Goal: Task Accomplishment & Management: Use online tool/utility

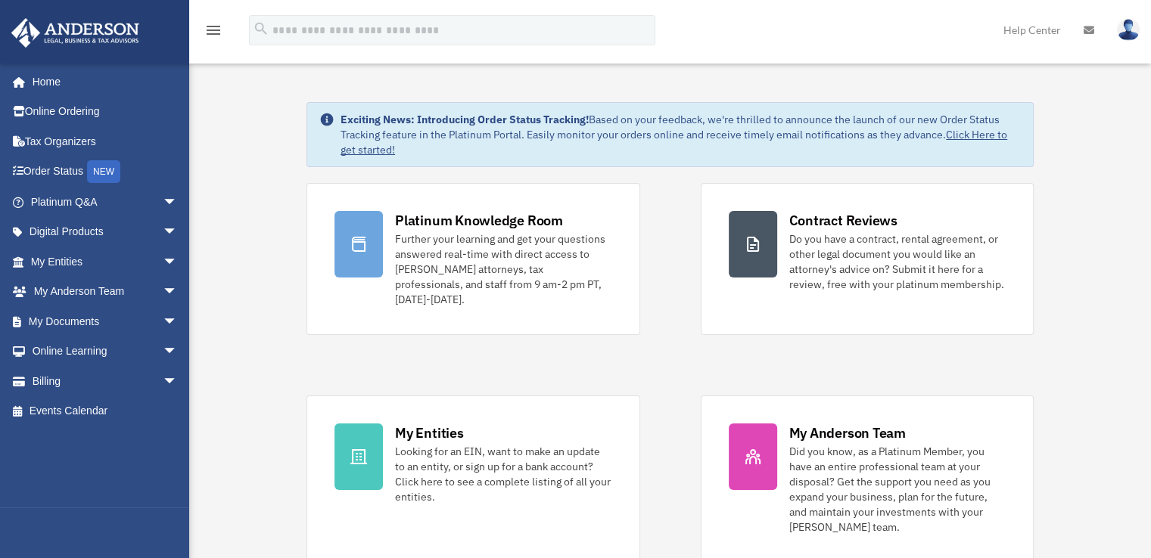
click at [174, 325] on span "arrow_drop_down" at bounding box center [178, 321] width 30 height 31
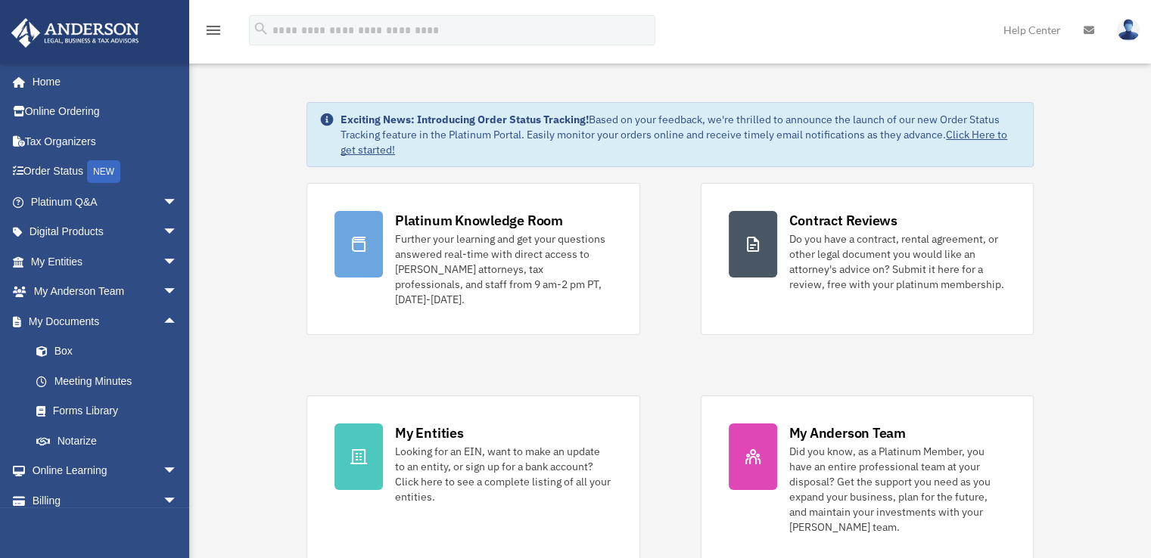
click at [154, 349] on link "Box" at bounding box center [110, 352] width 179 height 30
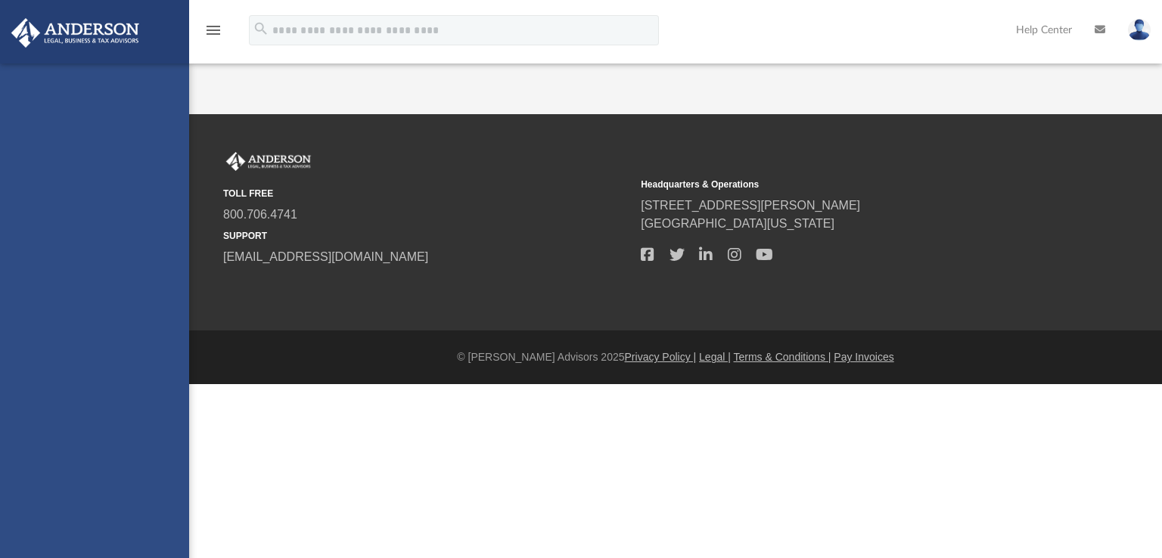
click at [154, 349] on div "[EMAIL_ADDRESS][DOMAIN_NAME] Sign Out [EMAIL_ADDRESS][DOMAIN_NAME] Home Online …" at bounding box center [94, 343] width 189 height 558
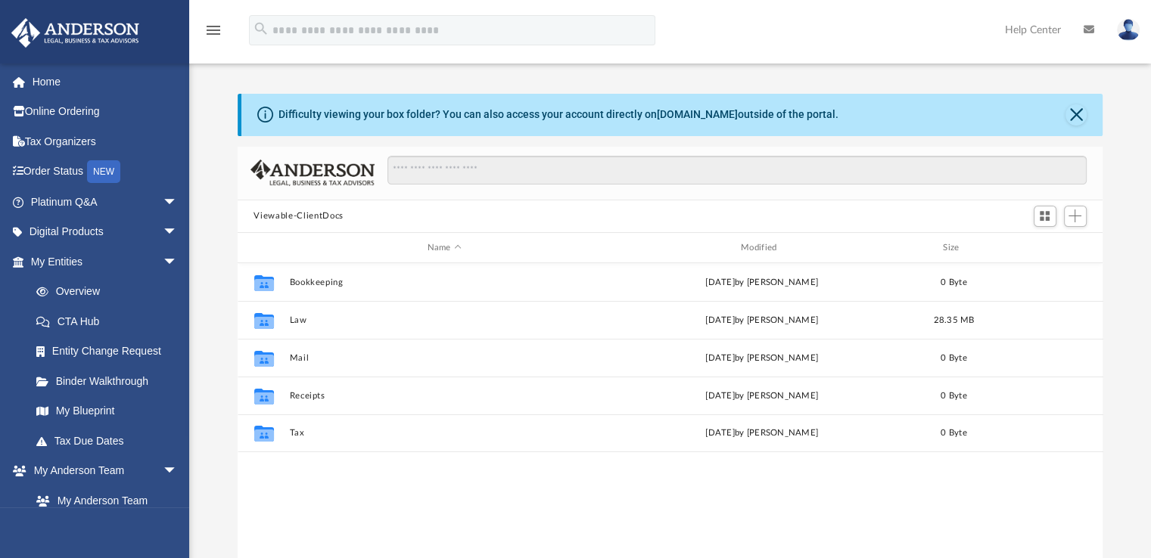
scroll to position [332, 853]
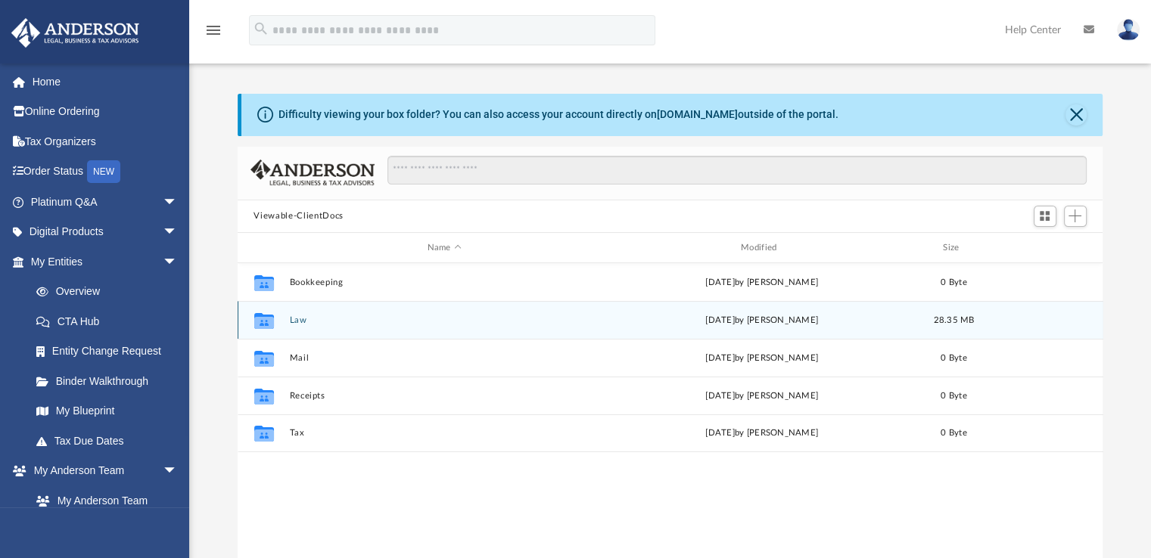
click at [288, 329] on div "Collaborated Folder Law Thu Sep 25 2025 by Rick Klopp 28.35 MB" at bounding box center [671, 320] width 866 height 38
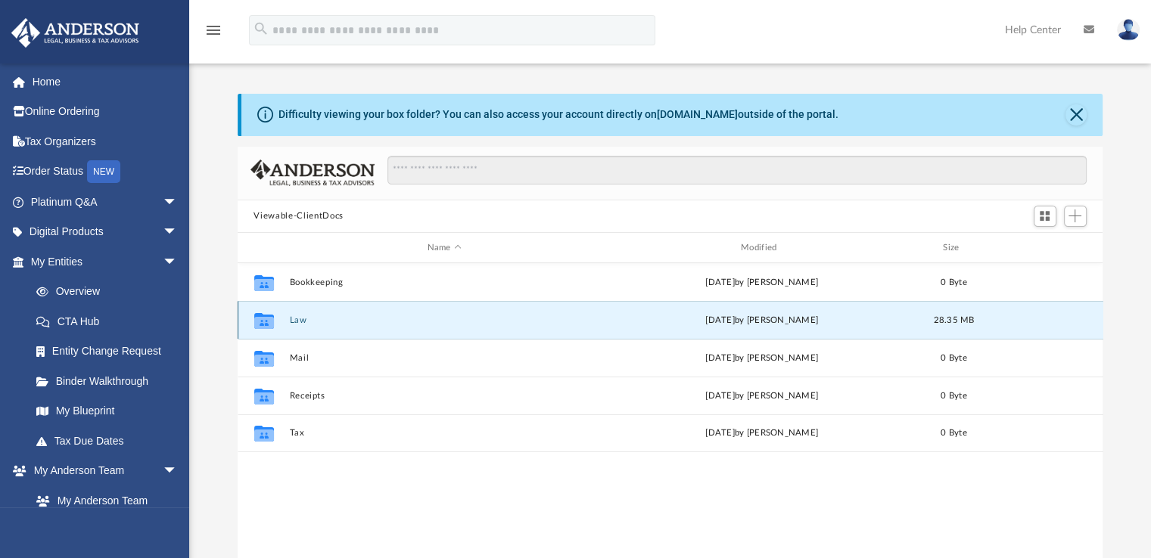
click at [288, 329] on div "Collaborated Folder Law Thu Sep 25 2025 by Rick Klopp 28.35 MB" at bounding box center [671, 320] width 866 height 38
click at [297, 322] on button "Law" at bounding box center [444, 321] width 310 height 10
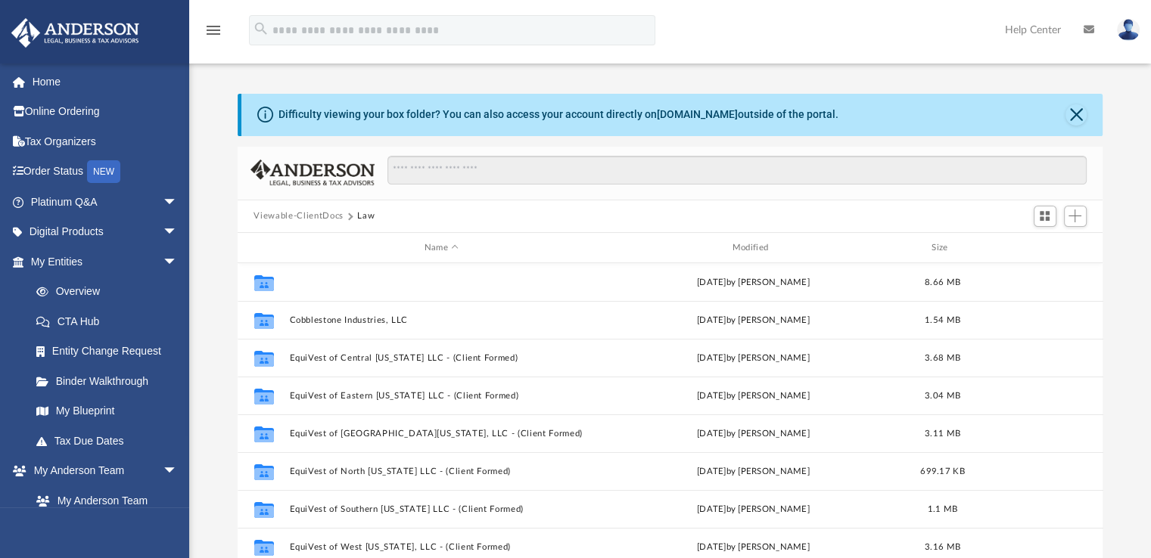
click at [333, 287] on button "Batik Variations, LLC" at bounding box center [441, 283] width 305 height 10
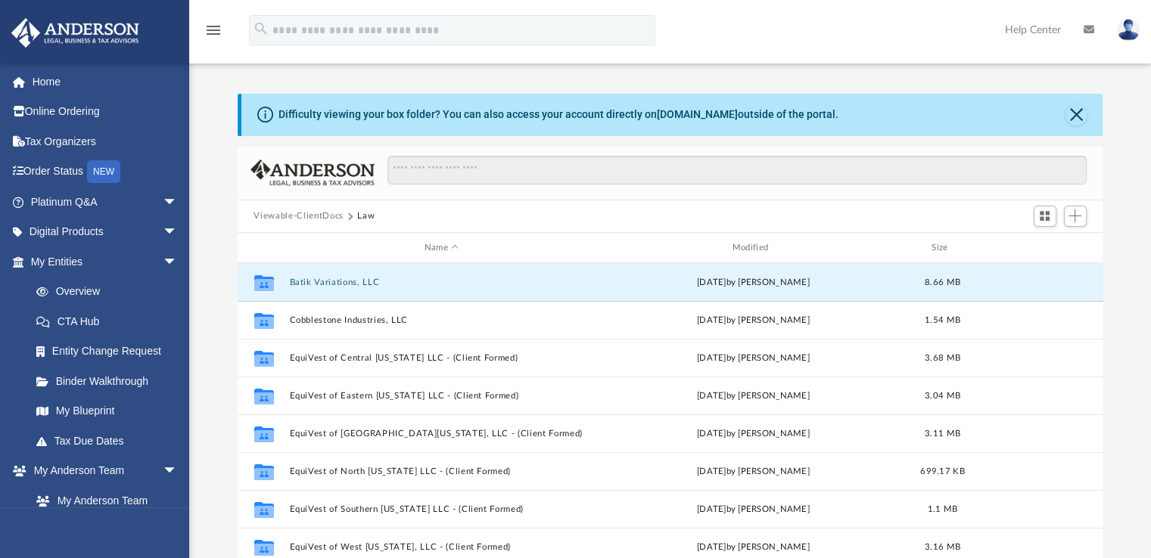
click at [333, 287] on button "Batik Variations, LLC" at bounding box center [441, 283] width 305 height 10
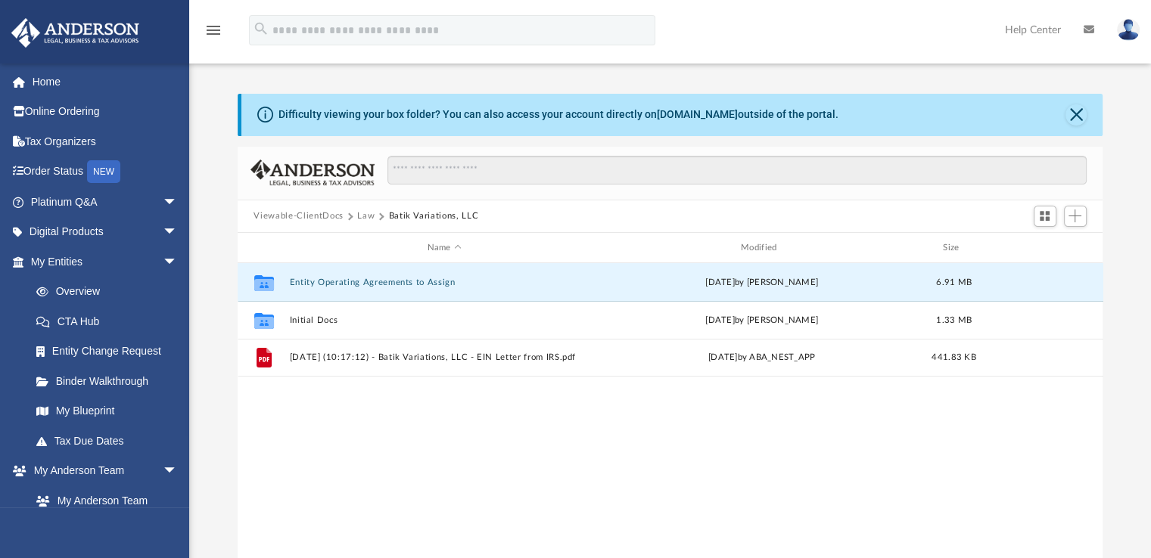
click at [333, 287] on button "Entity Operating Agreements to Assign" at bounding box center [444, 283] width 310 height 10
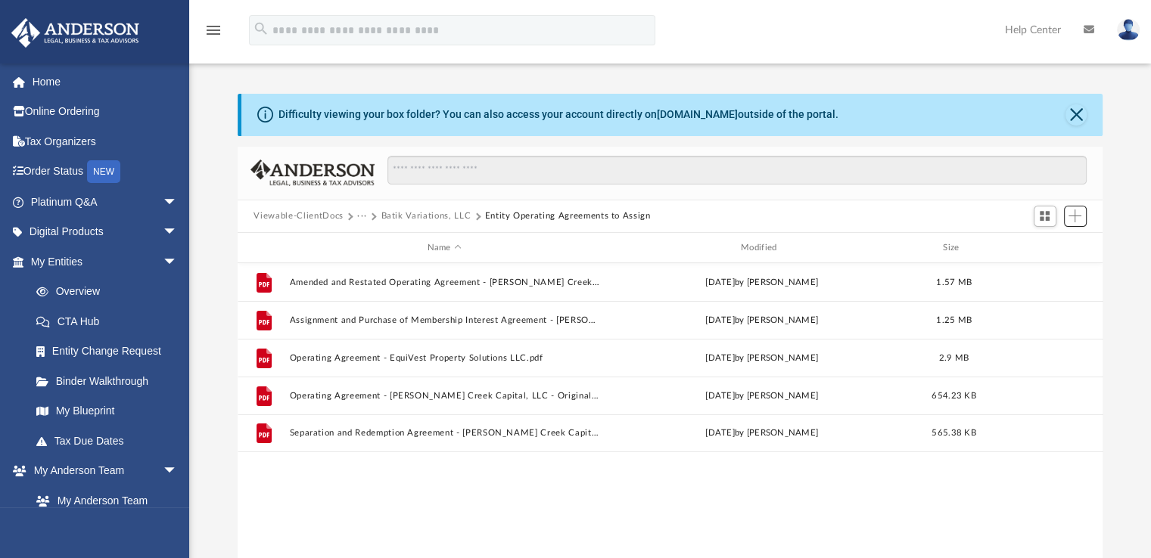
click at [1068, 216] on span "Add" at bounding box center [1074, 216] width 13 height 13
click at [1040, 246] on li "Upload" at bounding box center [1053, 246] width 48 height 16
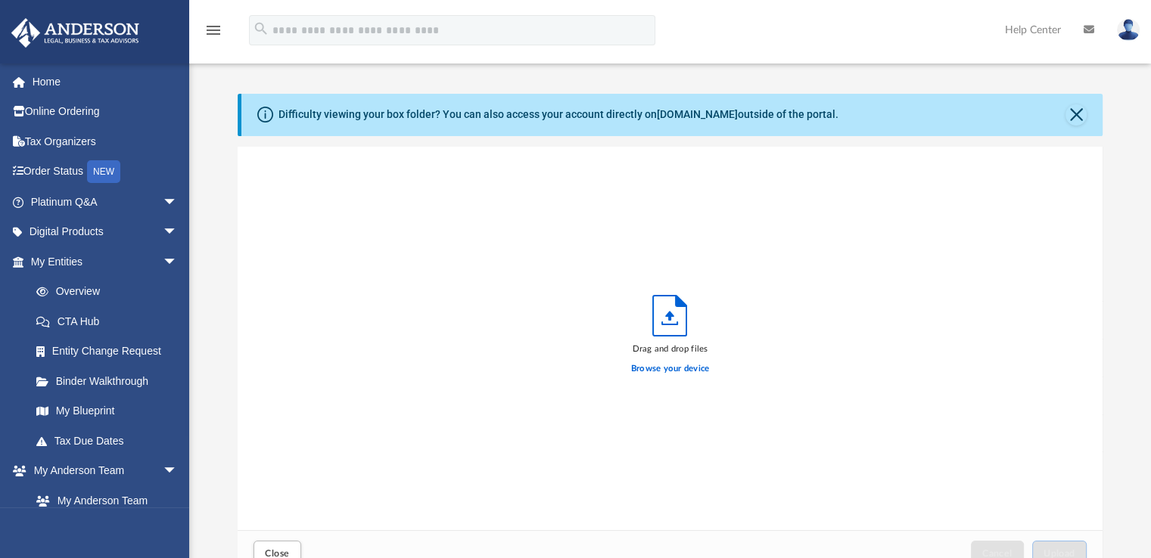
scroll to position [372, 853]
click at [701, 365] on label "Browse your device" at bounding box center [670, 369] width 79 height 14
click at [0, 0] on input "Browse your device" at bounding box center [0, 0] width 0 height 0
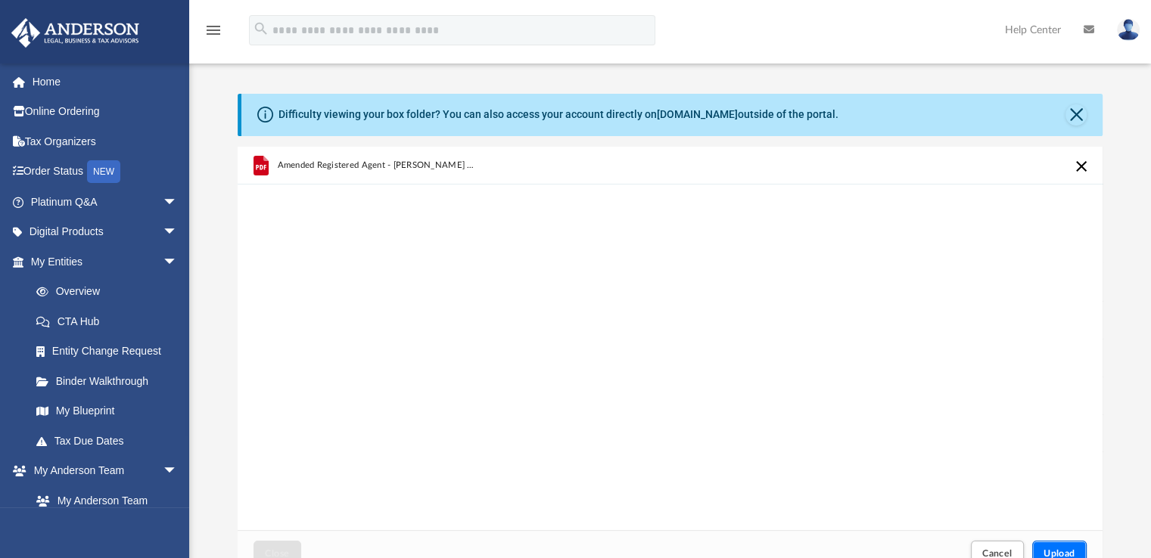
click at [1042, 550] on button "Upload" at bounding box center [1059, 554] width 54 height 26
